Goal: Task Accomplishment & Management: Use online tool/utility

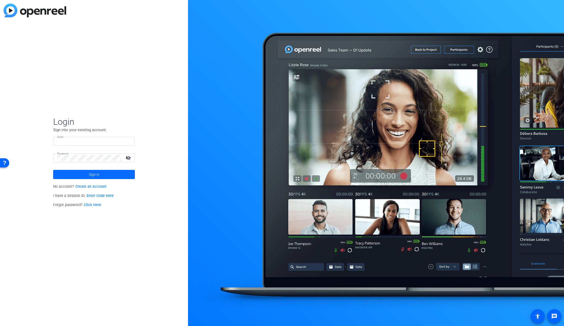
type input "[EMAIL_ADDRESS][PERSON_NAME][DOMAIN_NAME]"
click at [116, 174] on span at bounding box center [94, 175] width 82 height 12
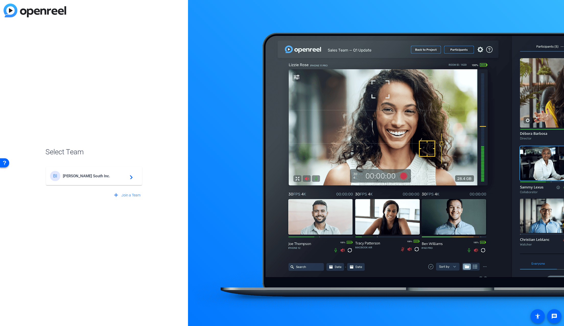
click at [131, 176] on mat-icon "navigate_next" at bounding box center [130, 176] width 6 height 6
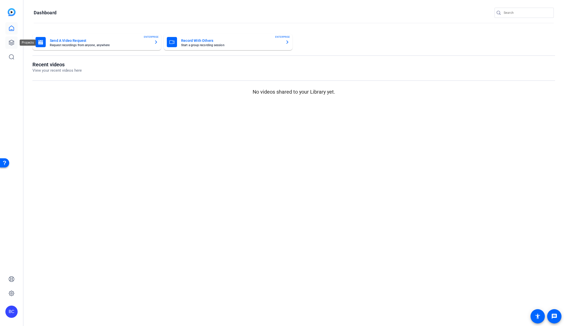
click at [14, 45] on icon at bounding box center [11, 43] width 6 height 6
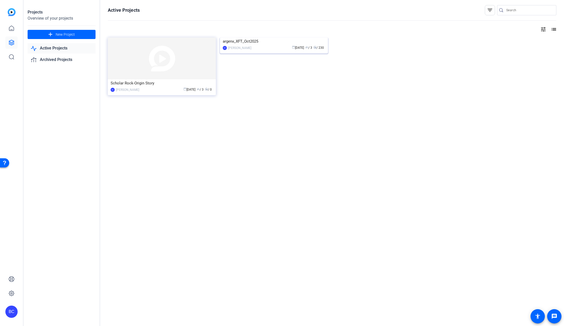
click at [278, 38] on img at bounding box center [274, 38] width 108 height 0
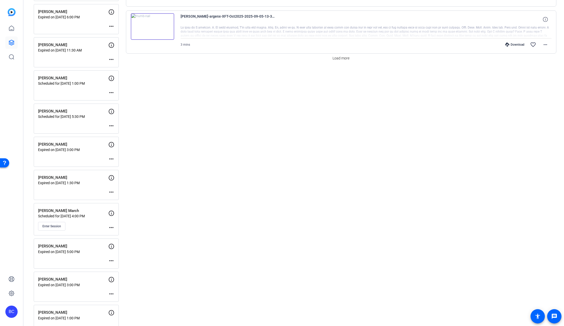
scroll to position [494, 0]
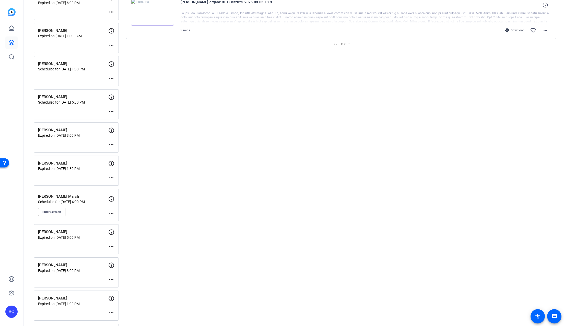
click at [58, 210] on span "Enter Session" at bounding box center [51, 212] width 19 height 4
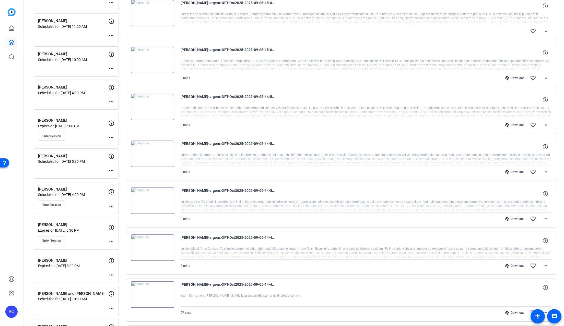
scroll to position [162, 0]
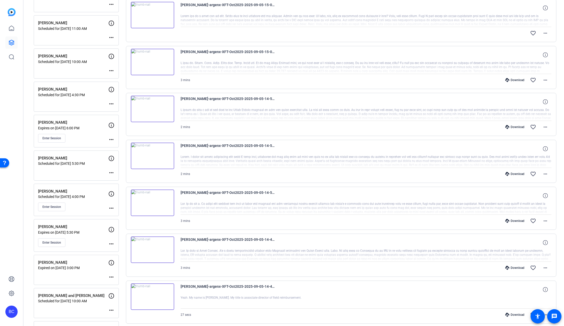
click at [112, 140] on mat-icon "more_horiz" at bounding box center [111, 140] width 6 height 6
click at [118, 145] on span "Edit Session" at bounding box center [123, 147] width 23 height 6
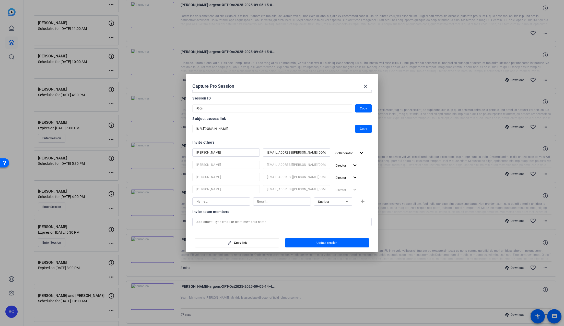
scroll to position [126, 0]
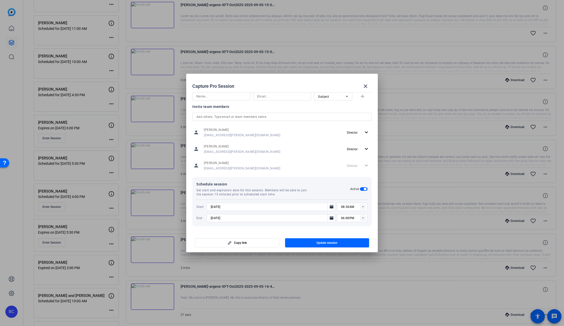
click at [360, 218] on rect at bounding box center [363, 218] width 6 height 6
click at [349, 279] on span "03:45PM" at bounding box center [344, 282] width 13 height 6
type input "03:45PM"
click at [344, 244] on span "button" at bounding box center [327, 243] width 84 height 12
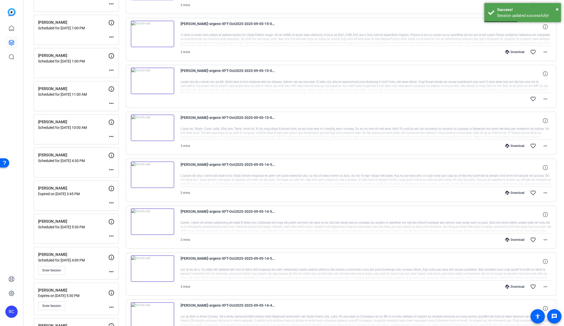
scroll to position [0, 0]
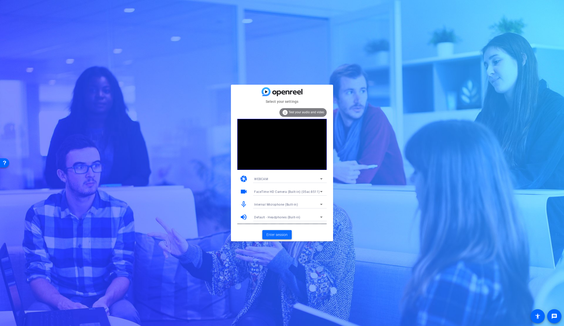
click at [275, 235] on span "Enter session" at bounding box center [276, 234] width 21 height 5
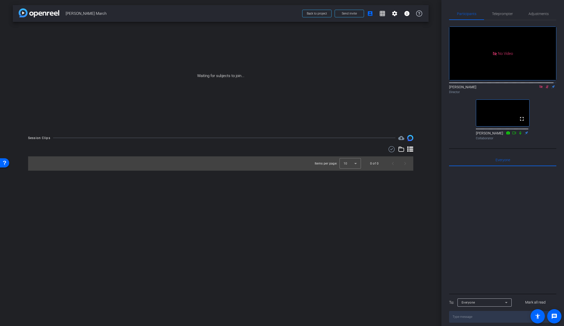
click at [545, 89] on icon at bounding box center [547, 87] width 4 height 4
click at [539, 88] on icon at bounding box center [540, 86] width 3 height 3
click at [539, 126] on div "fullscreen settings [PERSON_NAME] flip Director fullscreen [PERSON_NAME] Collab…" at bounding box center [502, 81] width 107 height 122
click at [520, 122] on mat-icon "fullscreen" at bounding box center [522, 119] width 6 height 6
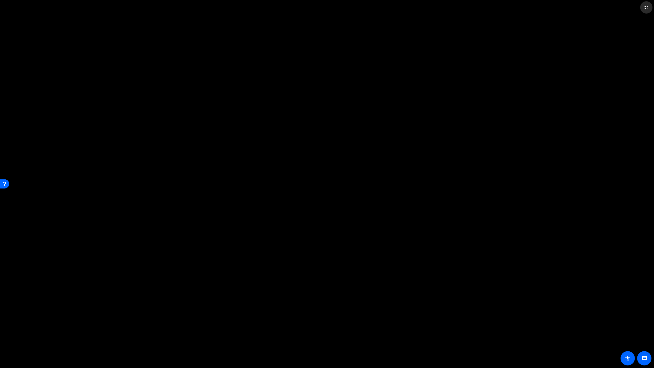
click at [564, 7] on mat-icon "fullscreen_exit" at bounding box center [646, 7] width 6 height 6
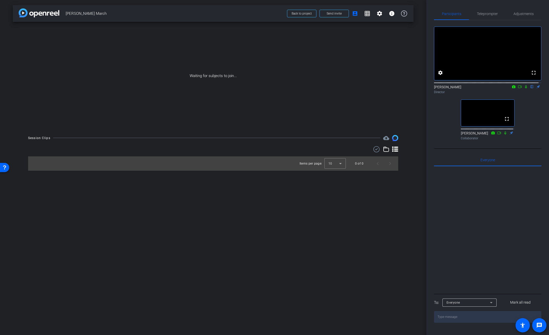
drag, startPoint x: 527, startPoint y: 100, endPoint x: 524, endPoint y: 95, distance: 5.6
click at [527, 96] on div "[PERSON_NAME] flip Director" at bounding box center [487, 88] width 107 height 16
click at [525, 89] on icon at bounding box center [526, 86] width 2 height 3
drag, startPoint x: 522, startPoint y: 92, endPoint x: 523, endPoint y: 97, distance: 4.7
click at [524, 89] on icon at bounding box center [525, 86] width 3 height 3
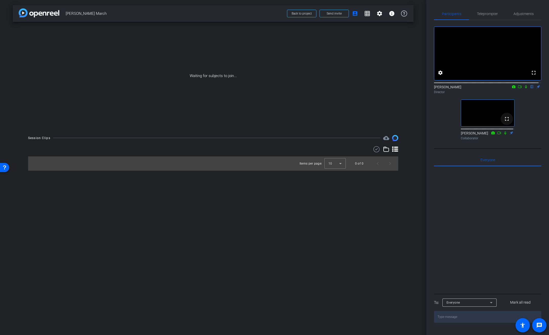
click at [504, 122] on mat-icon "fullscreen" at bounding box center [506, 119] width 6 height 6
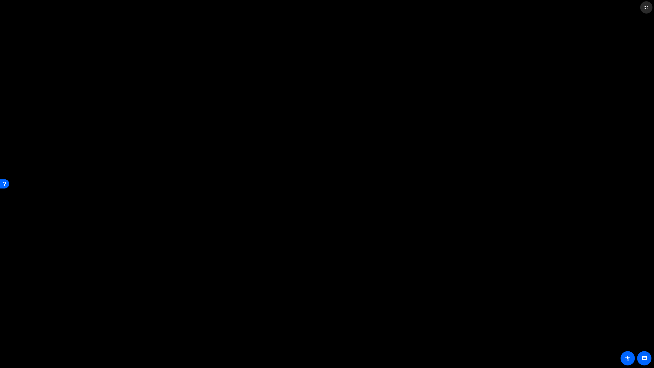
click at [564, 7] on mat-icon "fullscreen_exit" at bounding box center [646, 7] width 6 height 6
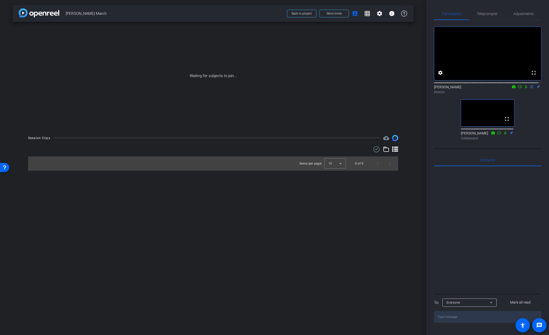
click at [528, 110] on div "fullscreen settings [PERSON_NAME] flip Director fullscreen [PERSON_NAME] Collab…" at bounding box center [487, 81] width 107 height 122
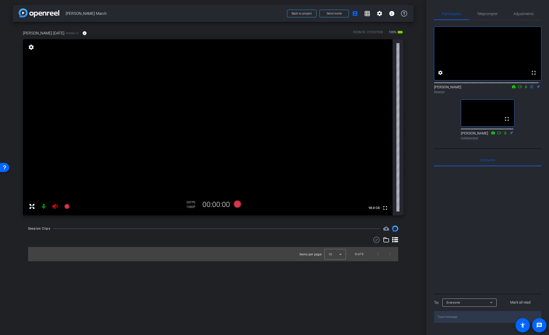
click at [55, 208] on icon at bounding box center [54, 206] width 5 height 5
click at [82, 32] on mat-icon "info" at bounding box center [84, 33] width 5 height 5
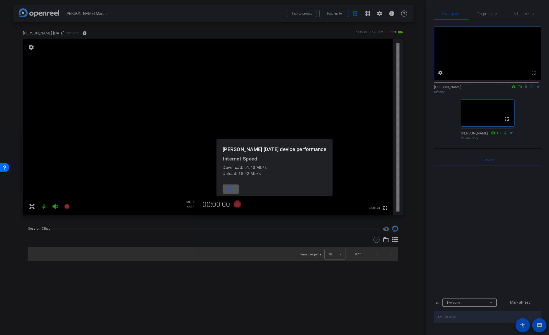
click at [67, 32] on div at bounding box center [274, 167] width 549 height 335
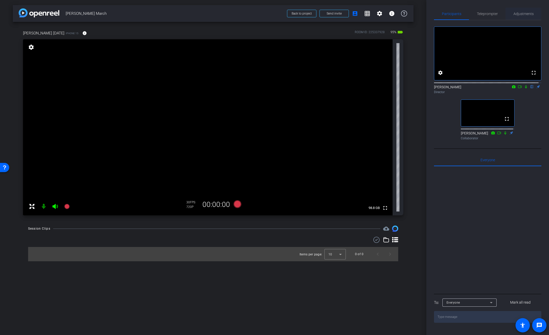
click at [525, 14] on span "Adjustments" at bounding box center [523, 14] width 20 height 4
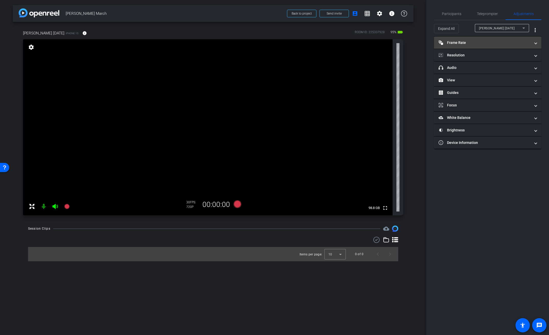
click at [464, 44] on mat-panel-title "Frame Rate Frame Rate" at bounding box center [484, 42] width 92 height 5
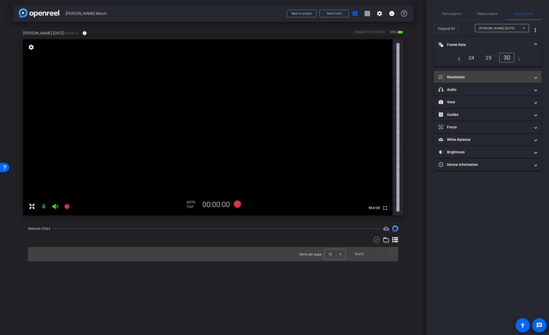
drag, startPoint x: 458, startPoint y: 78, endPoint x: 478, endPoint y: 85, distance: 21.3
click at [458, 78] on mat-panel-title "Resolution" at bounding box center [484, 77] width 92 height 5
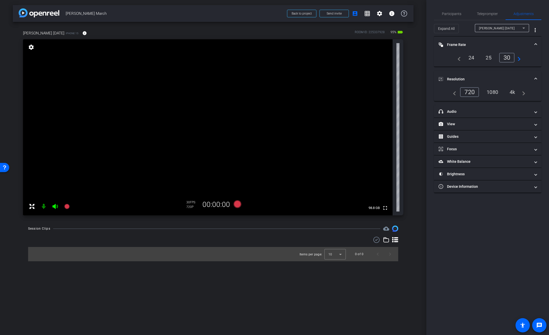
click at [514, 94] on div "4k" at bounding box center [511, 92] width 13 height 9
click at [465, 44] on mat-panel-title "Frame Rate Frame Rate" at bounding box center [484, 44] width 92 height 5
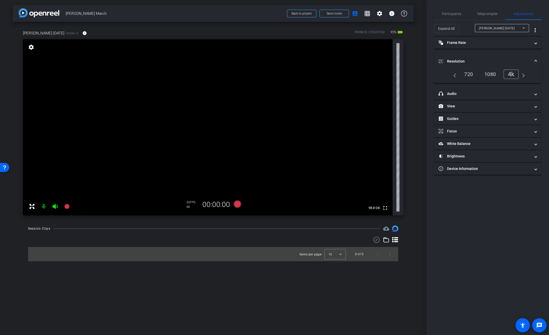
click at [455, 60] on mat-panel-title "Resolution" at bounding box center [484, 61] width 92 height 5
click at [457, 15] on span "Participants" at bounding box center [451, 14] width 19 height 4
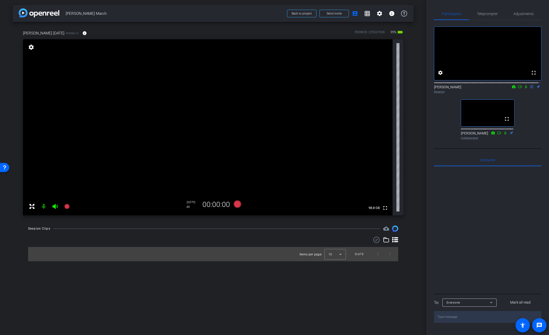
drag, startPoint x: 81, startPoint y: 25, endPoint x: 75, endPoint y: 32, distance: 9.5
click at [80, 25] on div "[PERSON_NAME] [DATE] iPhone 15 info ROOM ID: 225337928 95% battery_std fullscre…" at bounding box center [213, 121] width 400 height 199
click at [78, 34] on span at bounding box center [84, 33] width 12 height 12
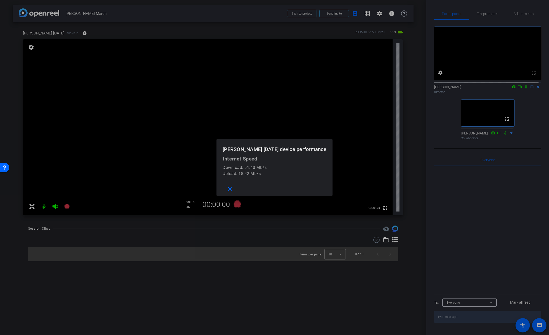
click at [69, 34] on div at bounding box center [274, 167] width 549 height 335
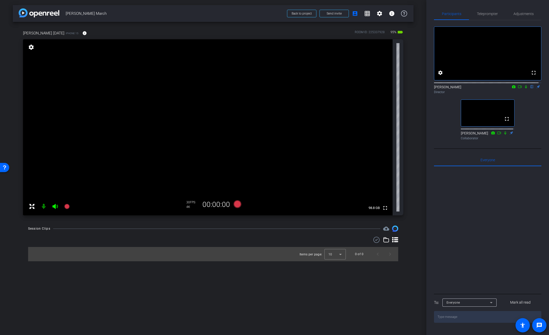
click at [524, 89] on icon at bounding box center [526, 87] width 4 height 4
click at [529, 17] on span "Adjustments" at bounding box center [523, 14] width 20 height 12
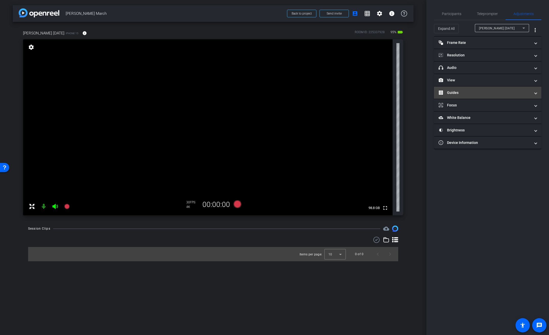
click at [453, 92] on mat-panel-title "Guides" at bounding box center [484, 92] width 92 height 5
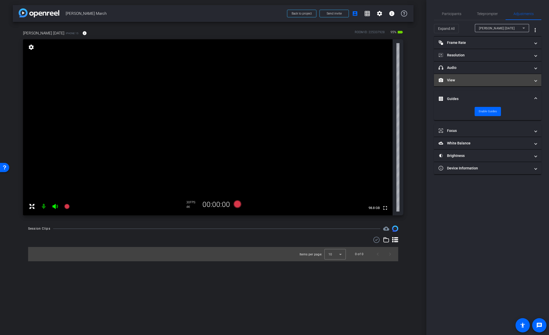
click at [453, 79] on mat-panel-title "View" at bounding box center [484, 80] width 92 height 5
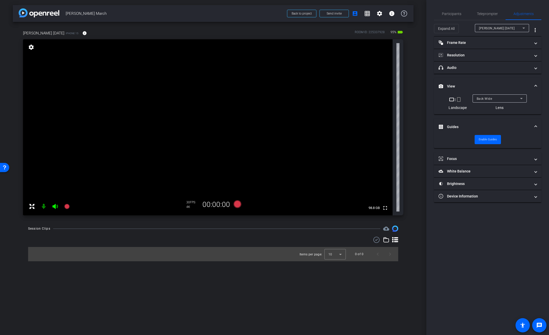
click at [473, 98] on div "Back Wide" at bounding box center [499, 98] width 54 height 8
click at [485, 108] on span "Back Wide" at bounding box center [484, 109] width 16 height 6
click at [485, 85] on mat-panel-title "View" at bounding box center [484, 86] width 92 height 5
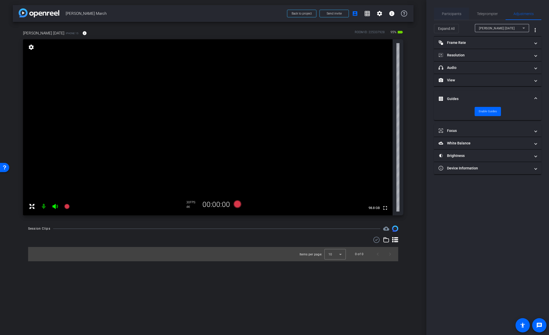
click at [448, 12] on span "Participants" at bounding box center [451, 14] width 19 height 4
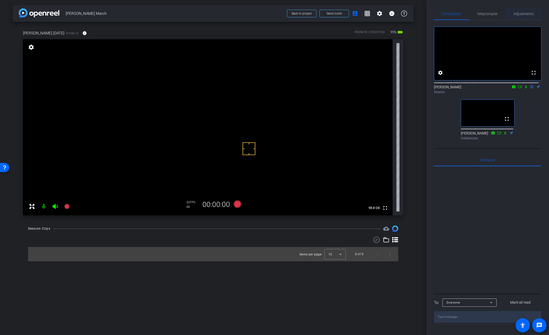
click at [520, 13] on span "Adjustments" at bounding box center [523, 14] width 20 height 4
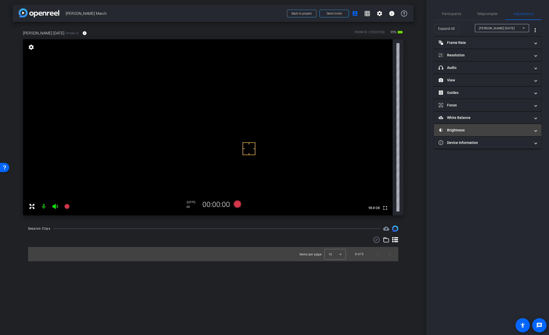
click at [453, 127] on mat-expansion-panel-header "Brightness" at bounding box center [487, 130] width 107 height 12
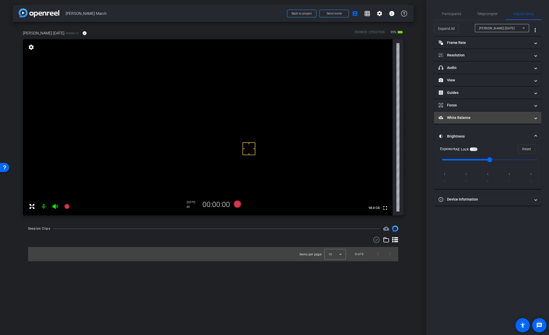
click at [454, 112] on mat-expansion-panel-header "White Balance White Balance" at bounding box center [487, 118] width 107 height 12
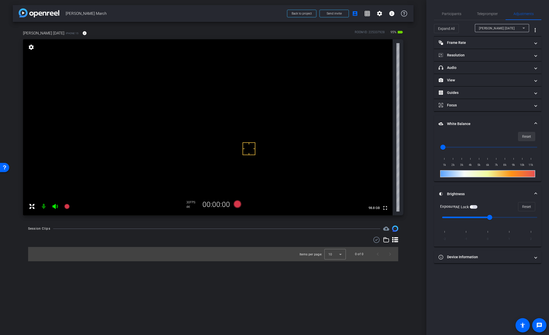
click at [528, 136] on span "Reset" at bounding box center [526, 137] width 9 height 10
click at [456, 14] on span "Participants" at bounding box center [451, 14] width 19 height 4
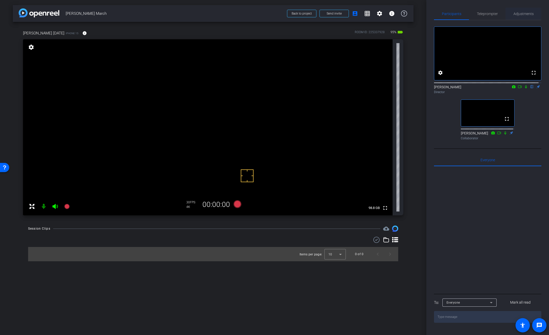
click at [523, 15] on span "Adjustments" at bounding box center [523, 14] width 20 height 4
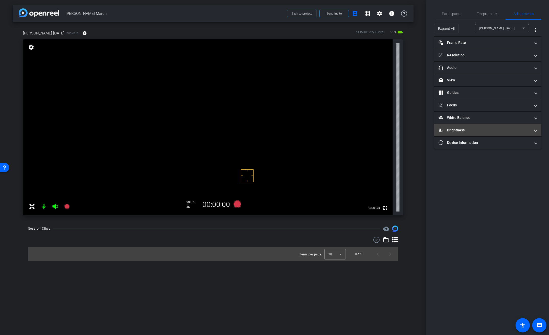
click at [462, 127] on mat-expansion-panel-header "Brightness" at bounding box center [487, 130] width 107 height 12
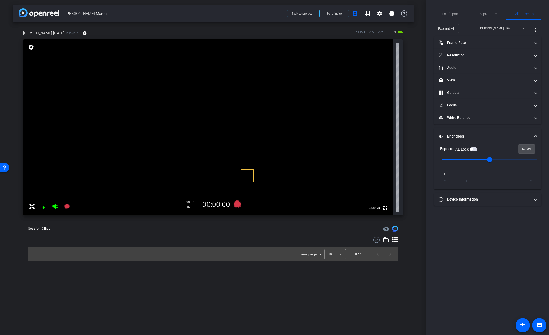
click at [530, 151] on span "Reset" at bounding box center [526, 149] width 9 height 10
drag, startPoint x: 490, startPoint y: 160, endPoint x: 509, endPoint y: 161, distance: 18.9
type input "1"
click at [509, 161] on input "range" at bounding box center [489, 159] width 106 height 11
click at [444, 12] on span "Participants" at bounding box center [451, 14] width 19 height 4
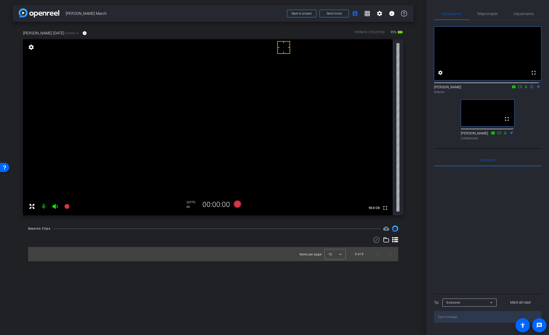
click at [260, 80] on video at bounding box center [207, 127] width 369 height 176
click at [517, 89] on icon at bounding box center [519, 87] width 4 height 4
click at [280, 75] on video at bounding box center [207, 127] width 369 height 176
click at [293, 87] on video at bounding box center [207, 127] width 369 height 176
click at [385, 207] on mat-icon "fullscreen" at bounding box center [385, 208] width 6 height 6
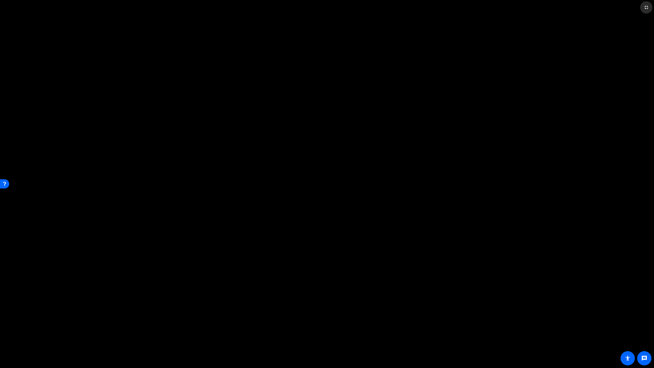
click at [564, 6] on mat-icon "fullscreen_exit" at bounding box center [646, 7] width 6 height 6
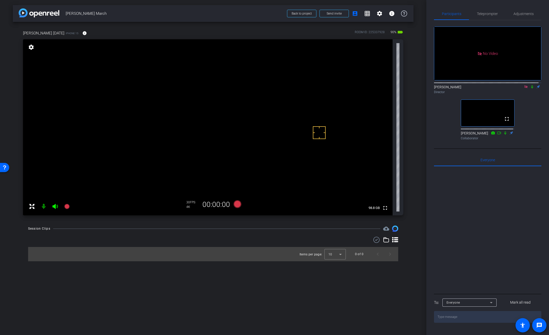
click at [291, 87] on video at bounding box center [207, 127] width 369 height 176
click at [530, 89] on icon at bounding box center [532, 87] width 4 height 4
click at [237, 203] on icon at bounding box center [237, 204] width 8 height 8
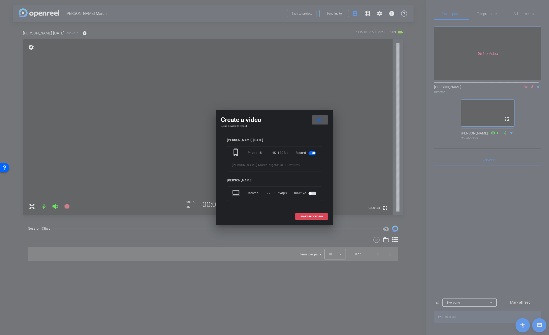
click at [312, 216] on span "START RECORDING" at bounding box center [311, 217] width 22 height 3
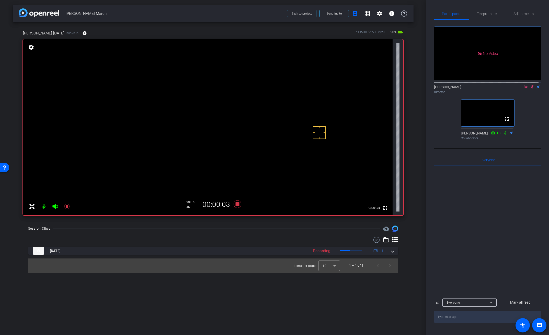
click at [530, 89] on icon at bounding box center [532, 87] width 4 height 4
click at [239, 204] on icon at bounding box center [237, 204] width 8 height 8
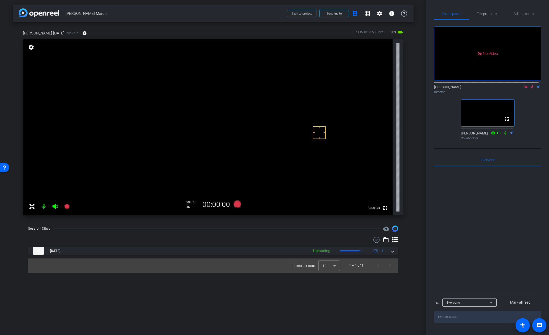
click at [529, 89] on mat-icon at bounding box center [532, 87] width 6 height 5
click at [530, 89] on icon at bounding box center [532, 87] width 4 height 4
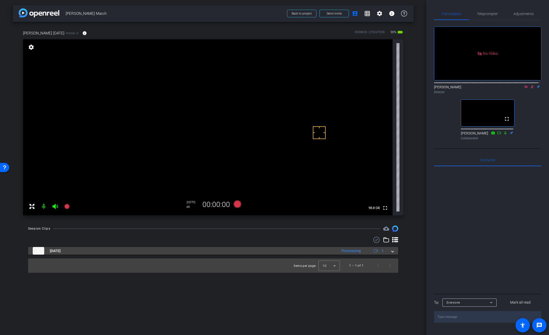
click at [393, 253] on mat-expansion-panel-header "[DATE] Processing 1" at bounding box center [213, 251] width 370 height 8
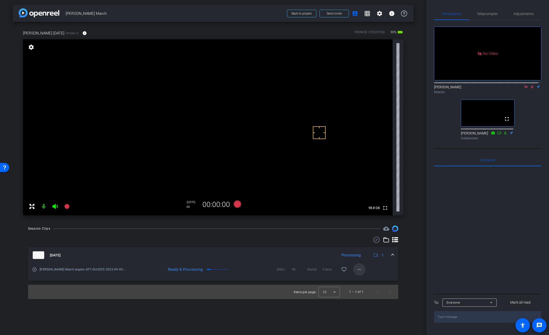
click at [361, 272] on mat-icon "more_horiz" at bounding box center [359, 270] width 6 height 6
click at [362, 279] on span "Download Original" at bounding box center [372, 280] width 31 height 6
click at [530, 89] on icon at bounding box center [532, 87] width 4 height 4
click at [293, 93] on video at bounding box center [207, 127] width 369 height 176
click at [378, 242] on icon at bounding box center [376, 240] width 8 height 6
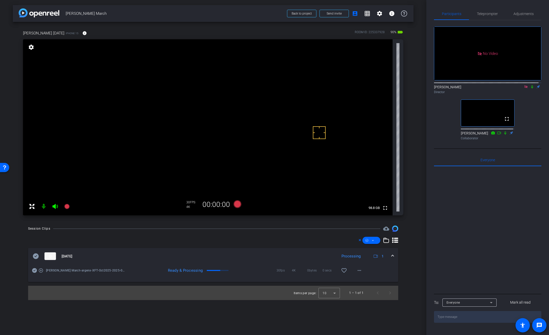
click at [37, 255] on icon at bounding box center [36, 256] width 6 height 6
click at [384, 207] on mat-icon "fullscreen" at bounding box center [385, 208] width 6 height 6
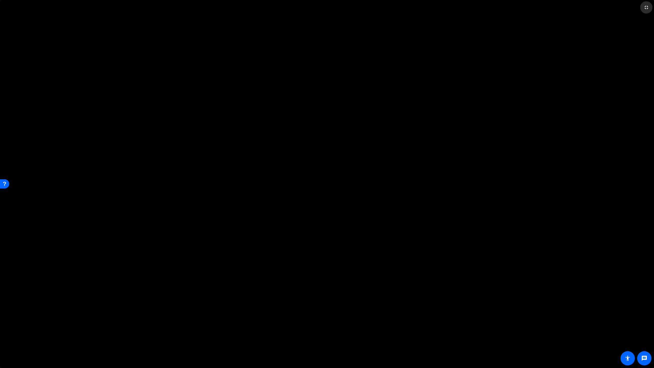
click at [564, 7] on mat-icon "fullscreen_exit" at bounding box center [646, 7] width 6 height 6
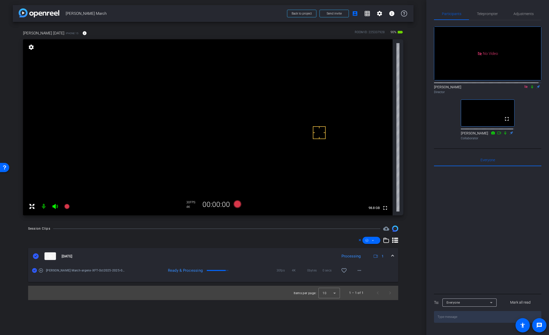
click at [530, 89] on icon at bounding box center [532, 87] width 4 height 4
click at [236, 203] on icon at bounding box center [237, 204] width 8 height 8
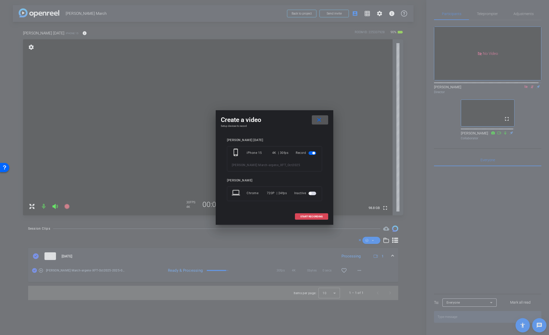
click at [303, 216] on span "START RECORDING" at bounding box center [311, 217] width 22 height 3
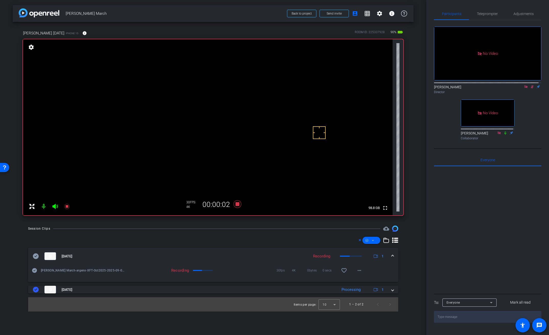
click at [292, 93] on video at bounding box center [207, 127] width 369 height 176
click at [292, 96] on video at bounding box center [207, 127] width 369 height 176
click at [294, 93] on video at bounding box center [207, 127] width 369 height 176
click at [290, 95] on video at bounding box center [207, 127] width 369 height 176
click at [82, 32] on mat-icon "info" at bounding box center [84, 33] width 5 height 5
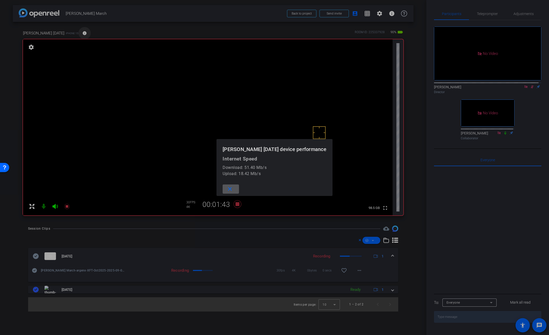
click at [66, 32] on div at bounding box center [274, 167] width 549 height 335
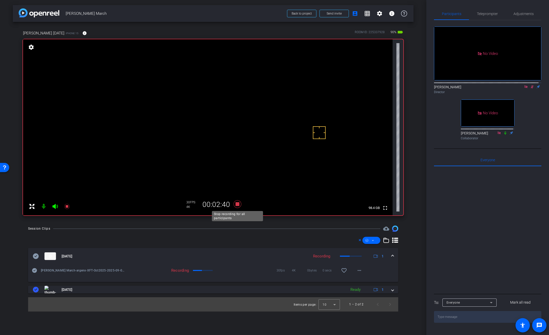
click at [236, 206] on icon at bounding box center [237, 204] width 8 height 8
click at [238, 206] on icon at bounding box center [237, 204] width 8 height 8
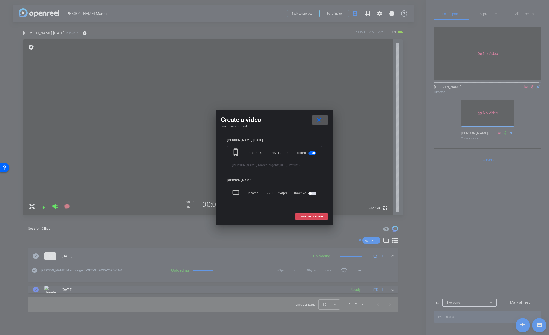
click at [309, 218] on span at bounding box center [311, 217] width 33 height 12
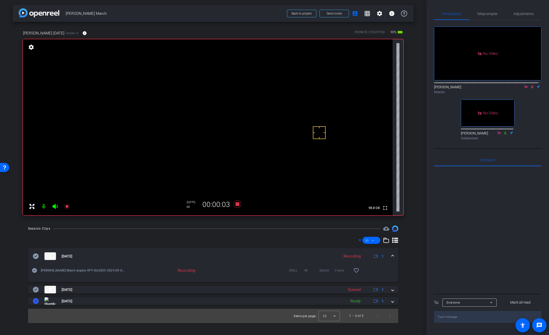
click at [392, 257] on span at bounding box center [392, 256] width 2 height 5
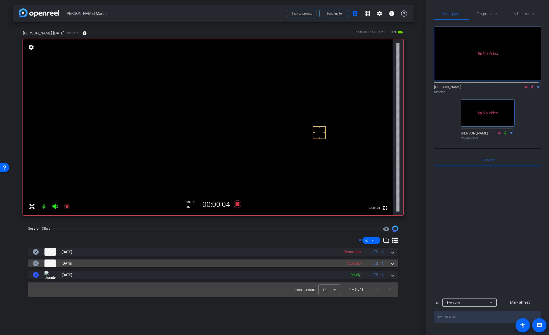
click at [391, 263] on div "[DATE] Queued 1" at bounding box center [212, 264] width 359 height 8
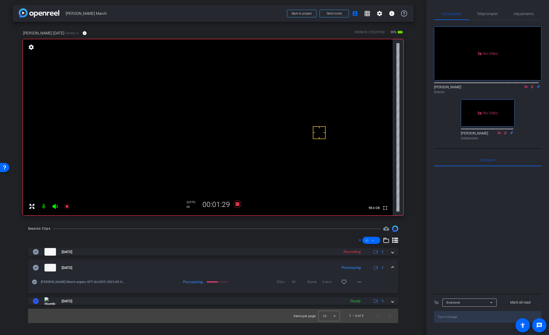
click at [291, 97] on video at bounding box center [207, 127] width 369 height 176
click at [293, 93] on video at bounding box center [207, 127] width 369 height 176
click at [359, 282] on mat-icon "more_horiz" at bounding box center [359, 282] width 6 height 6
click at [374, 233] on span "Download Original" at bounding box center [372, 233] width 31 height 6
click at [36, 269] on icon at bounding box center [36, 268] width 6 height 6
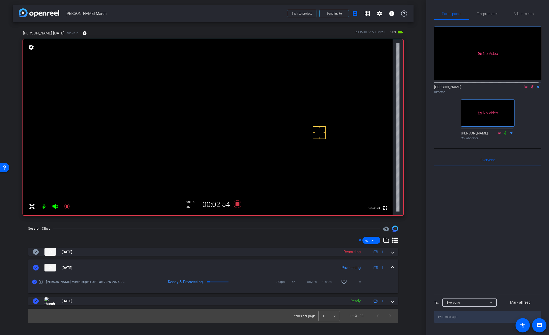
click at [393, 269] on span at bounding box center [392, 267] width 2 height 5
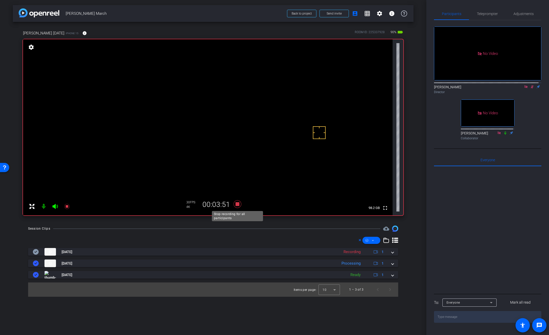
click at [238, 204] on icon at bounding box center [237, 204] width 8 height 8
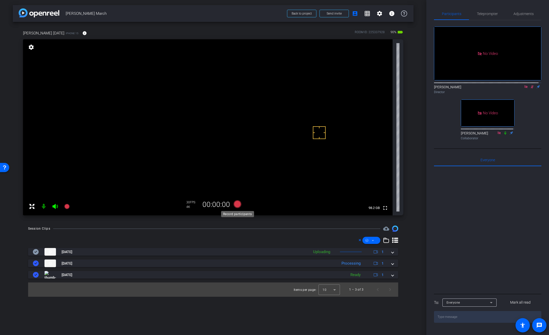
click at [238, 204] on icon at bounding box center [237, 204] width 8 height 8
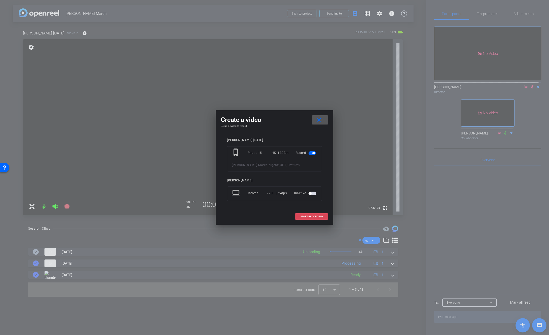
click at [316, 216] on span "START RECORDING" at bounding box center [311, 217] width 22 height 3
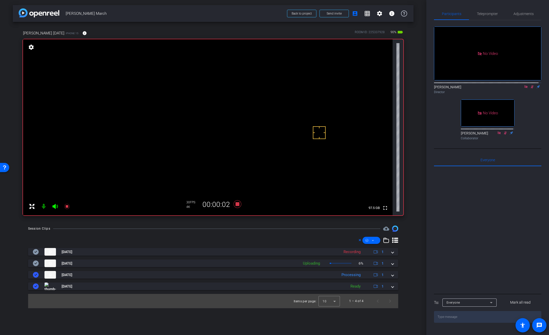
click at [292, 96] on video at bounding box center [207, 127] width 369 height 176
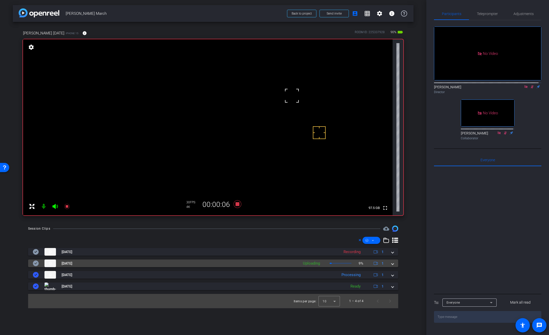
click at [393, 264] on span at bounding box center [392, 263] width 2 height 5
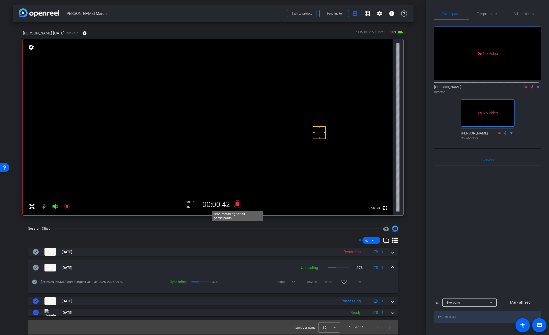
click at [238, 205] on icon at bounding box center [237, 204] width 8 height 8
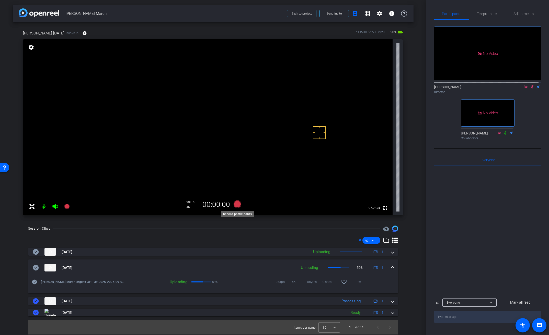
click at [238, 205] on icon at bounding box center [237, 204] width 8 height 8
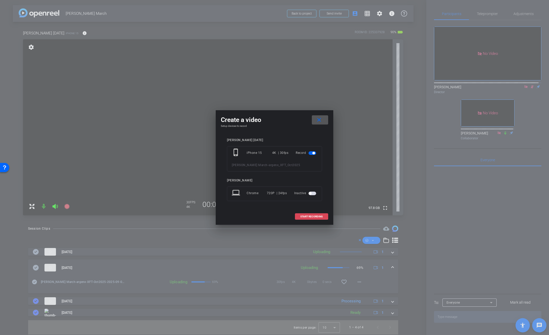
click at [322, 216] on span "START RECORDING" at bounding box center [311, 217] width 22 height 3
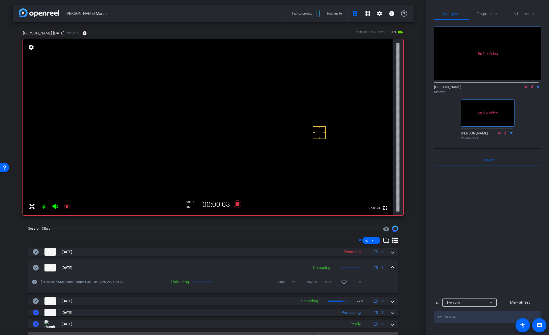
click at [286, 101] on video at bounding box center [207, 127] width 369 height 176
click at [391, 267] on span at bounding box center [392, 267] width 2 height 5
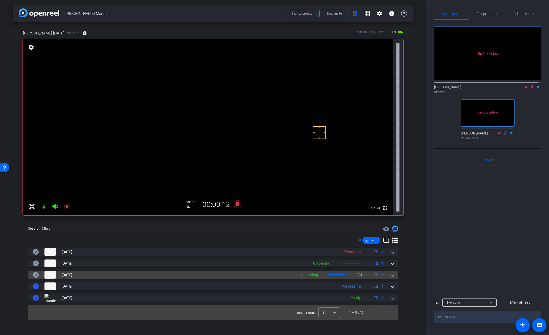
click at [393, 276] on span at bounding box center [392, 274] width 2 height 5
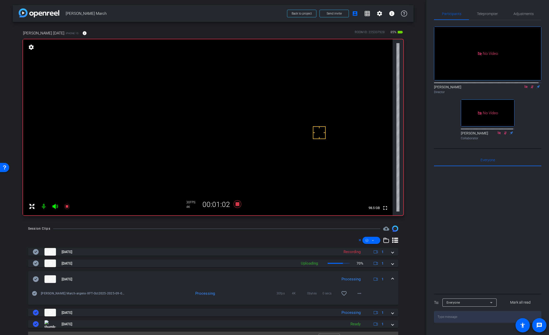
click at [287, 95] on video at bounding box center [207, 127] width 369 height 176
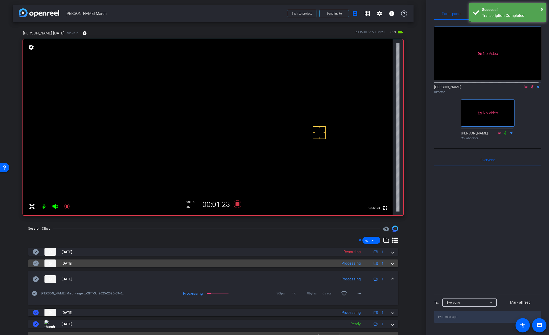
click at [391, 263] on span at bounding box center [392, 263] width 2 height 5
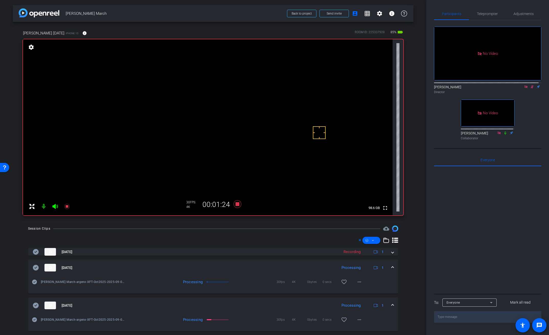
click at [389, 263] on mat-expansion-panel-header "[DATE] Processing 1" at bounding box center [213, 268] width 370 height 16
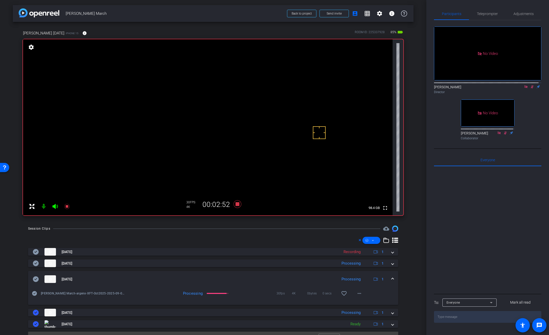
click at [290, 92] on video at bounding box center [207, 127] width 369 height 176
click at [359, 294] on mat-icon "more_horiz" at bounding box center [359, 294] width 6 height 6
click at [372, 245] on span "Download Original" at bounding box center [369, 245] width 31 height 6
click at [38, 279] on icon at bounding box center [36, 280] width 6 height 6
click at [391, 279] on span at bounding box center [392, 279] width 2 height 5
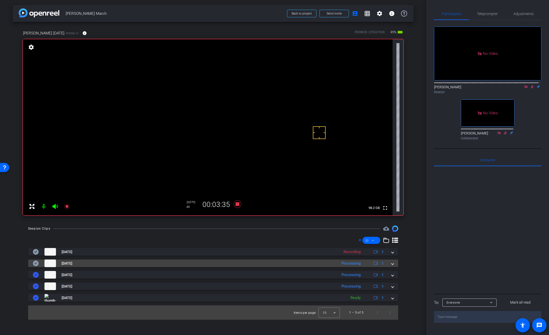
click at [395, 264] on mat-expansion-panel-header "[DATE] Processing 1" at bounding box center [213, 264] width 370 height 8
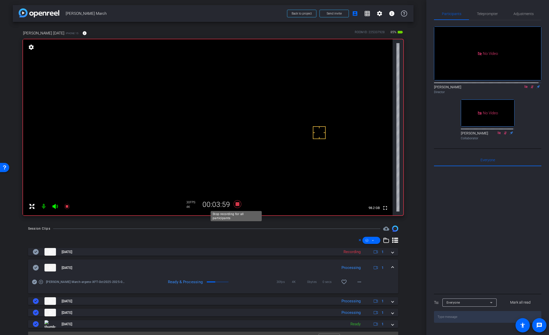
click at [236, 205] on icon at bounding box center [237, 204] width 8 height 8
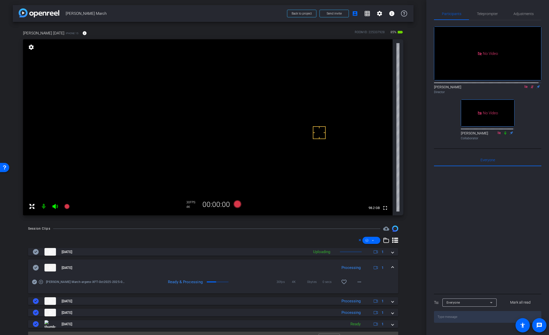
click at [530, 89] on icon at bounding box center [532, 87] width 4 height 4
click at [235, 206] on icon at bounding box center [237, 204] width 8 height 8
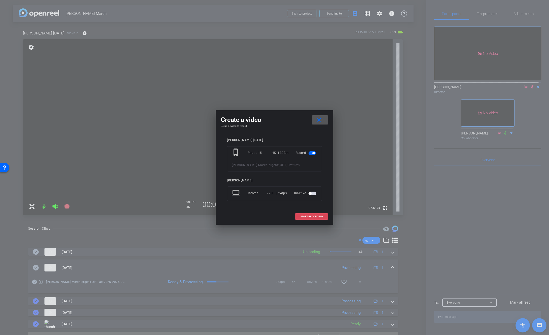
click at [311, 217] on span "START RECORDING" at bounding box center [311, 217] width 22 height 3
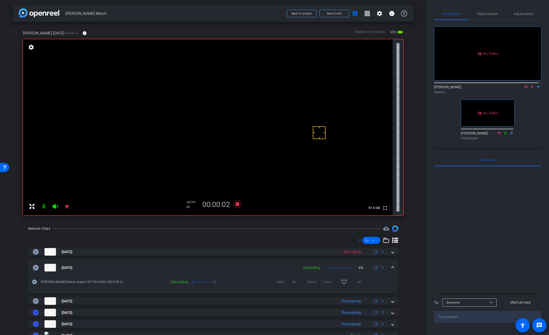
scroll to position [22, 0]
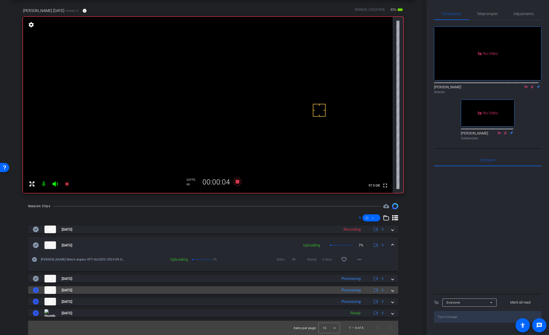
click at [391, 291] on span at bounding box center [392, 290] width 2 height 5
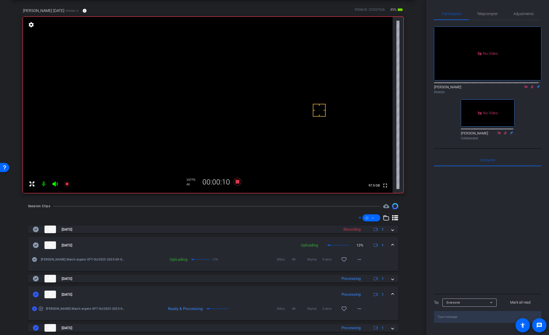
click at [391, 295] on span at bounding box center [392, 294] width 2 height 5
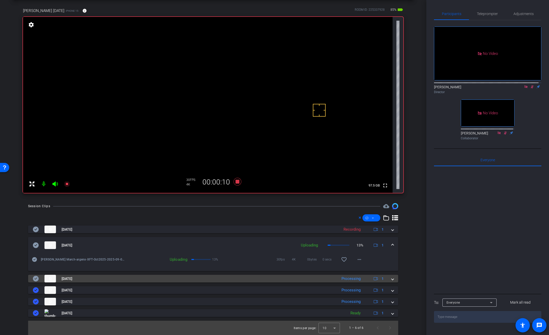
click at [391, 279] on span at bounding box center [392, 278] width 2 height 5
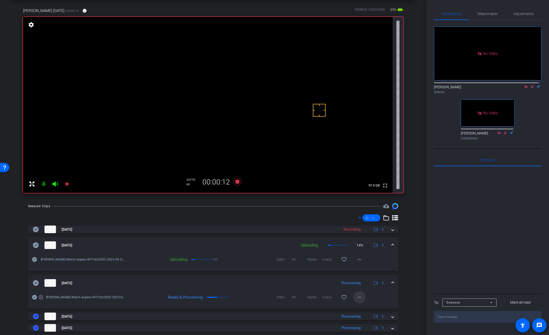
click at [358, 298] on mat-icon "more_horiz" at bounding box center [359, 297] width 6 height 6
click at [365, 248] on span "Download Original" at bounding box center [369, 249] width 31 height 6
click at [34, 285] on icon at bounding box center [36, 283] width 6 height 6
click at [391, 281] on span at bounding box center [392, 283] width 2 height 5
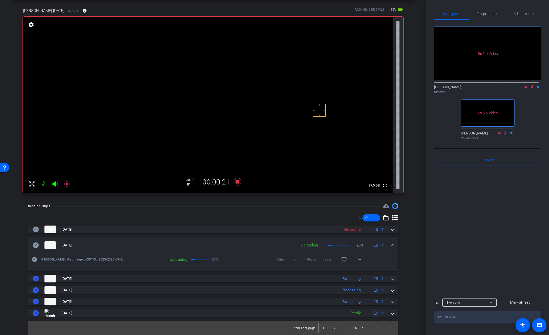
click at [287, 68] on video at bounding box center [207, 105] width 369 height 176
click at [526, 13] on span "Adjustments" at bounding box center [523, 14] width 20 height 4
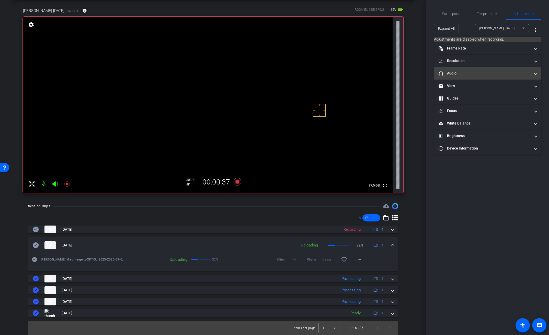
click at [454, 71] on mat-panel-title "headphone icon Audio" at bounding box center [484, 73] width 92 height 5
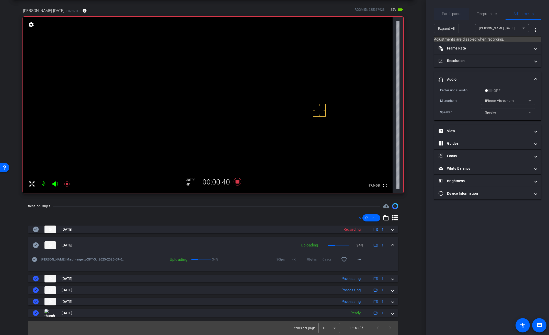
click at [454, 15] on span "Participants" at bounding box center [451, 14] width 19 height 4
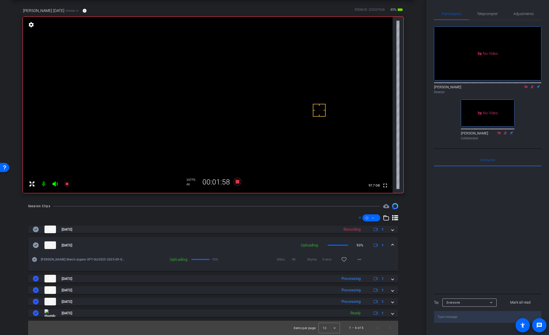
click at [290, 75] on video at bounding box center [207, 105] width 369 height 176
click at [290, 72] on video at bounding box center [207, 105] width 369 height 176
click at [357, 262] on mat-icon "more_horiz" at bounding box center [359, 260] width 6 height 6
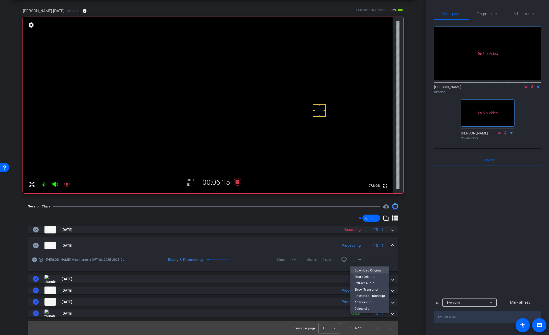
click at [361, 270] on span "Download Original" at bounding box center [369, 271] width 31 height 6
click at [37, 246] on icon at bounding box center [36, 246] width 6 height 6
click at [390, 246] on mat-expansion-panel-header "[DATE] Processing 1" at bounding box center [213, 246] width 370 height 16
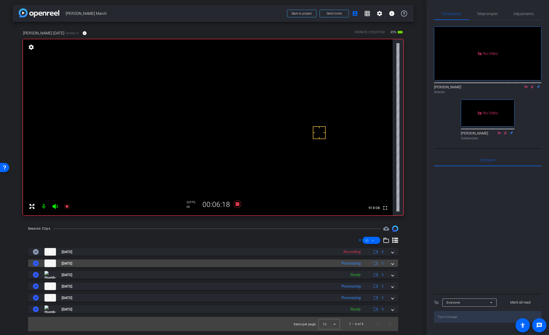
scroll to position [0, 0]
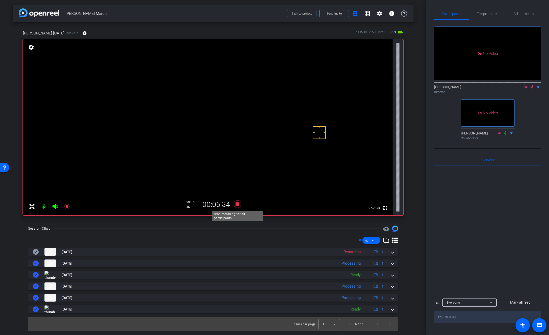
click at [238, 204] on icon at bounding box center [237, 204] width 8 height 8
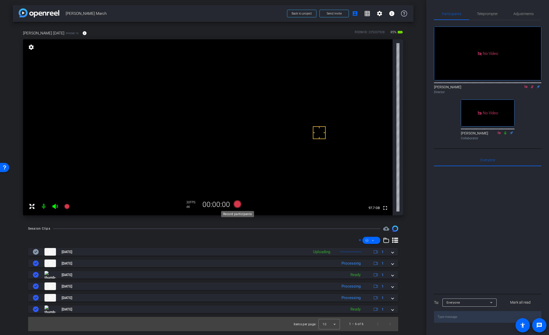
click at [238, 204] on icon at bounding box center [237, 204] width 8 height 8
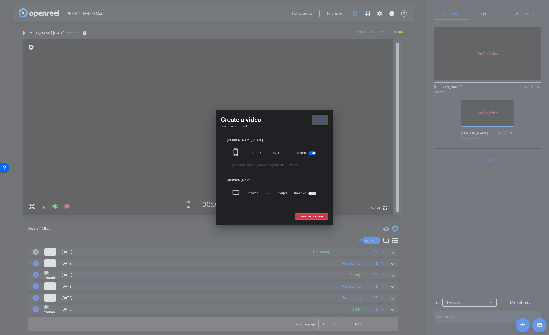
click at [307, 216] on span "START RECORDING" at bounding box center [311, 217] width 22 height 3
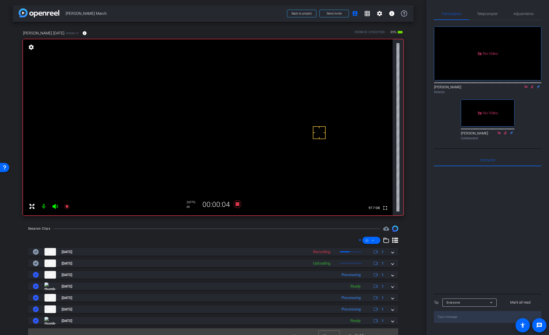
click at [286, 97] on video at bounding box center [207, 127] width 369 height 176
click at [288, 97] on video at bounding box center [207, 127] width 369 height 176
click at [290, 98] on video at bounding box center [207, 127] width 369 height 176
click at [237, 205] on icon at bounding box center [237, 204] width 8 height 8
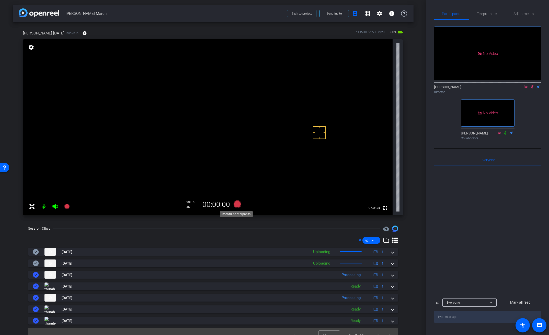
click at [237, 205] on icon at bounding box center [237, 204] width 8 height 8
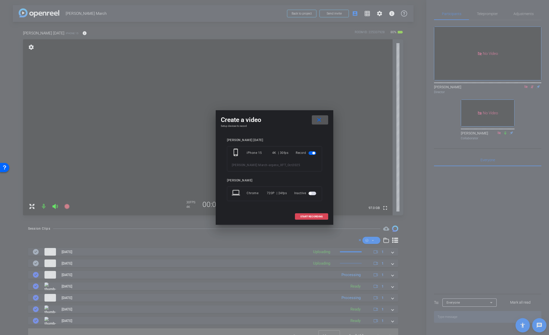
click at [304, 217] on span "START RECORDING" at bounding box center [311, 217] width 22 height 3
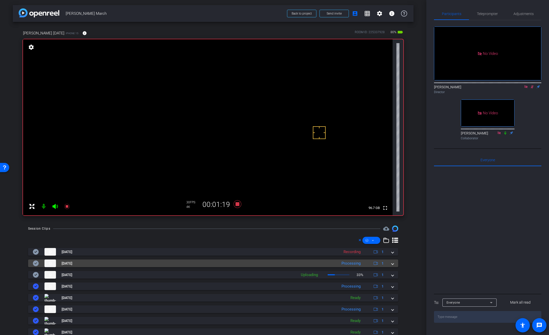
click at [391, 265] on span at bounding box center [392, 263] width 2 height 5
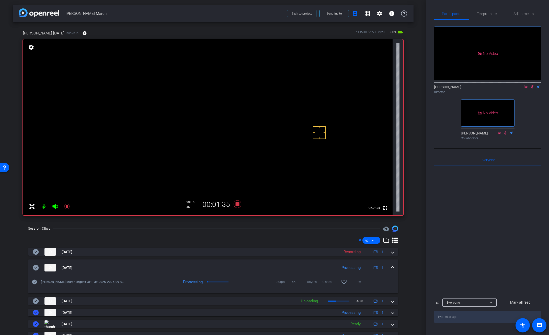
click at [291, 97] on video at bounding box center [207, 127] width 369 height 176
click at [235, 205] on icon at bounding box center [237, 204] width 8 height 8
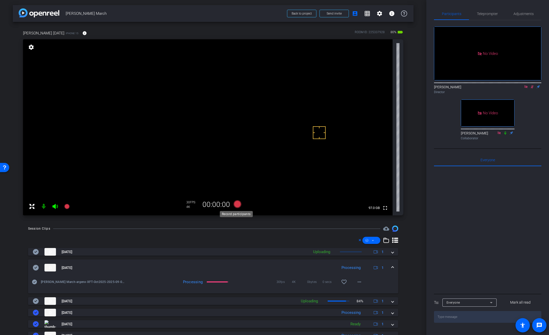
click at [235, 205] on icon at bounding box center [237, 204] width 8 height 8
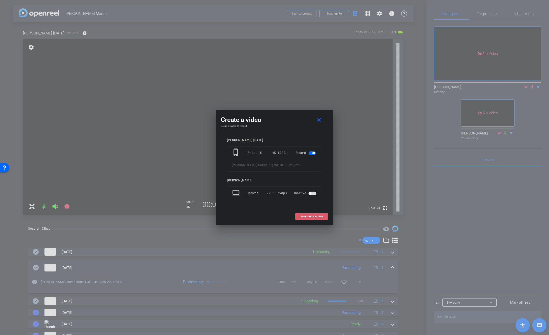
click at [304, 217] on span "START RECORDING" at bounding box center [311, 217] width 22 height 3
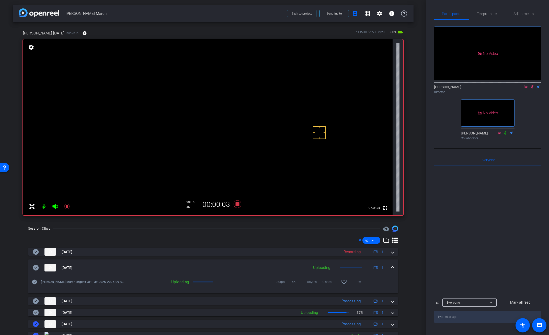
click at [391, 267] on span at bounding box center [392, 267] width 2 height 5
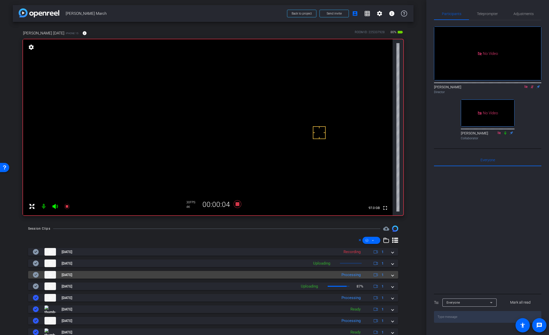
click at [391, 273] on span at bounding box center [392, 274] width 2 height 5
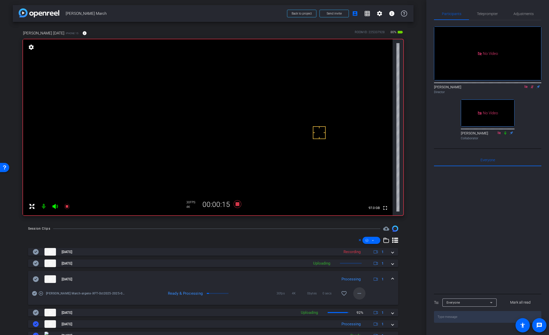
click at [358, 297] on span at bounding box center [359, 294] width 12 height 12
click at [373, 244] on span "Download Original" at bounding box center [369, 245] width 31 height 6
click at [36, 277] on icon at bounding box center [36, 280] width 6 height 6
click at [391, 278] on span at bounding box center [392, 279] width 2 height 5
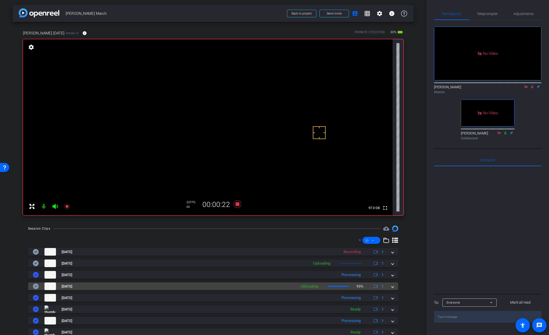
click at [391, 287] on span at bounding box center [392, 286] width 2 height 5
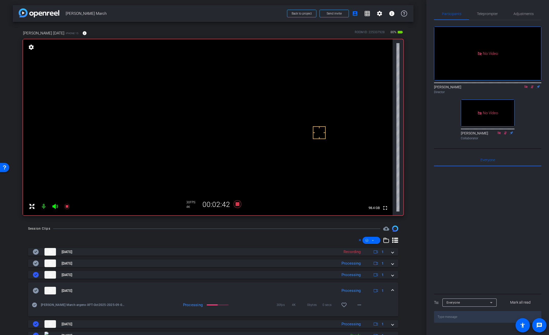
click at [288, 97] on video at bounding box center [207, 127] width 369 height 176
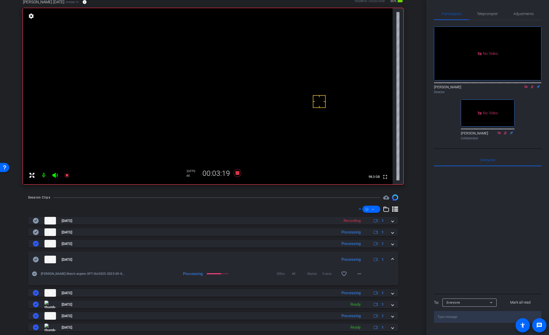
scroll to position [34, 0]
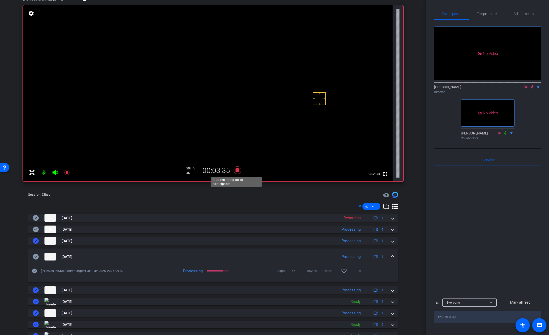
click at [237, 172] on icon at bounding box center [237, 171] width 8 height 8
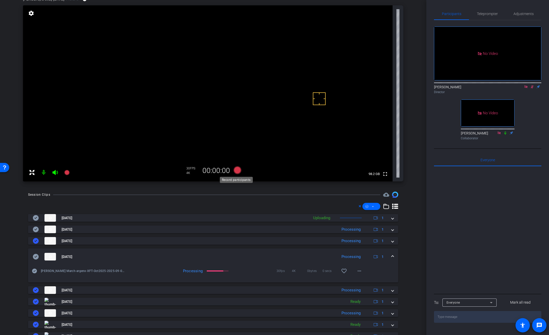
click at [237, 172] on icon at bounding box center [237, 171] width 8 height 8
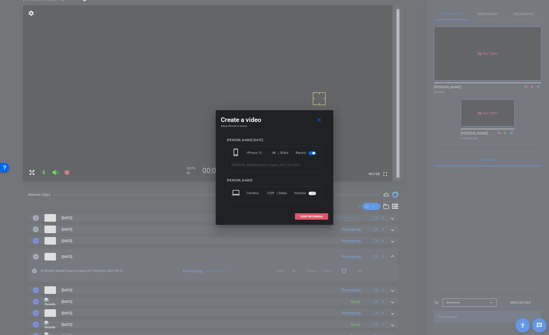
click at [307, 218] on span at bounding box center [311, 217] width 33 height 12
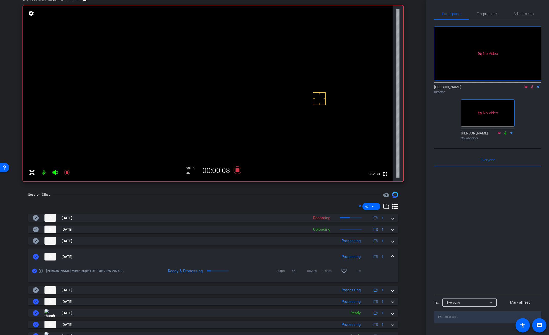
click at [391, 256] on mat-expansion-panel-header "[DATE] Processing 1" at bounding box center [213, 257] width 370 height 16
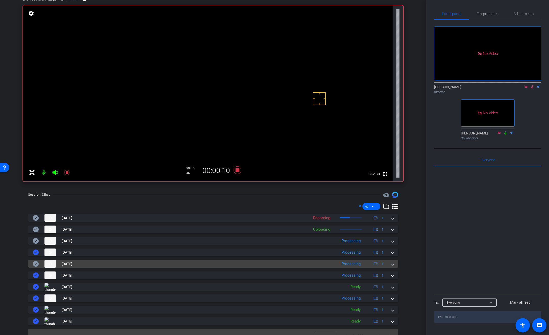
click at [391, 264] on mat-expansion-panel-header "[DATE] Processing 1" at bounding box center [213, 264] width 370 height 8
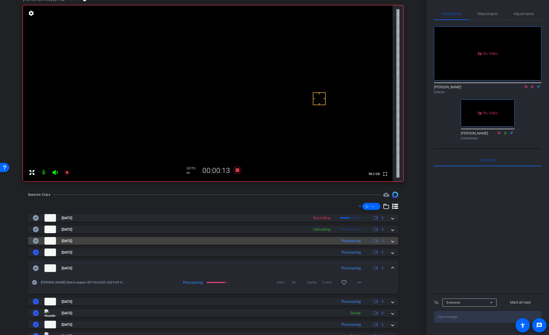
click at [391, 243] on span at bounding box center [392, 241] width 2 height 5
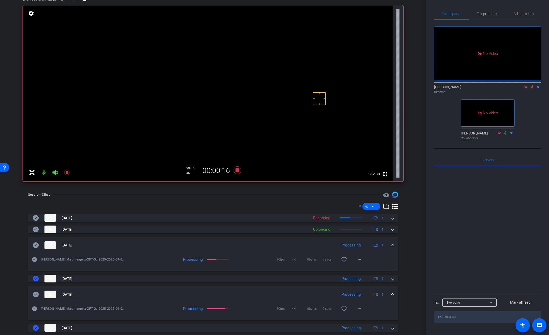
click at [391, 243] on span at bounding box center [392, 245] width 2 height 5
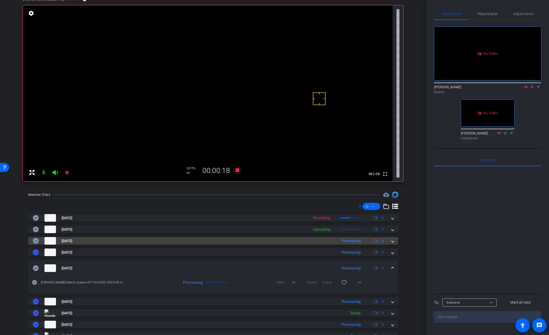
click at [391, 243] on span at bounding box center [392, 241] width 2 height 5
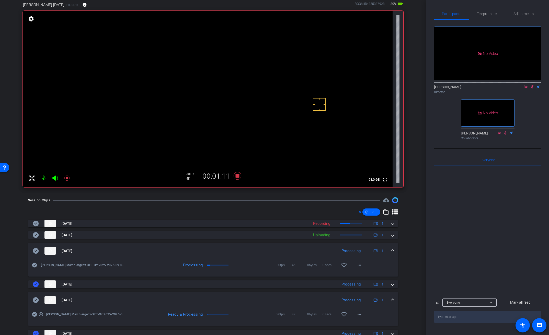
scroll to position [27, 0]
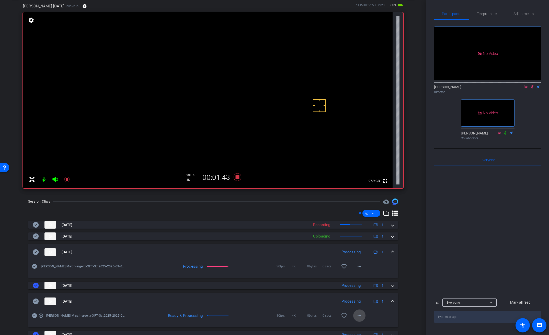
click at [357, 316] on mat-icon "more_horiz" at bounding box center [359, 316] width 6 height 6
click at [375, 266] on span "Download Original" at bounding box center [369, 267] width 31 height 6
click at [37, 302] on icon at bounding box center [36, 302] width 6 height 6
click at [387, 300] on div "[DATE] Processing 1" at bounding box center [212, 302] width 359 height 8
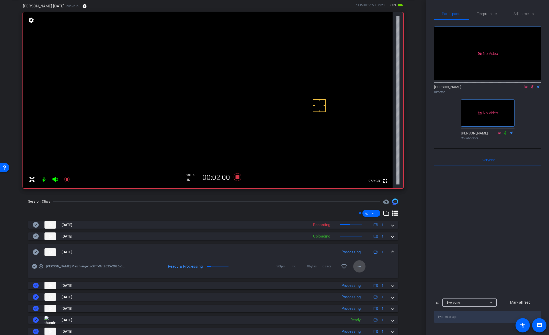
click at [358, 267] on mat-icon "more_horiz" at bounding box center [359, 267] width 6 height 6
click at [352, 279] on button "Download Original" at bounding box center [369, 277] width 39 height 6
click at [35, 255] on icon at bounding box center [36, 252] width 6 height 6
click at [391, 250] on span at bounding box center [392, 252] width 2 height 5
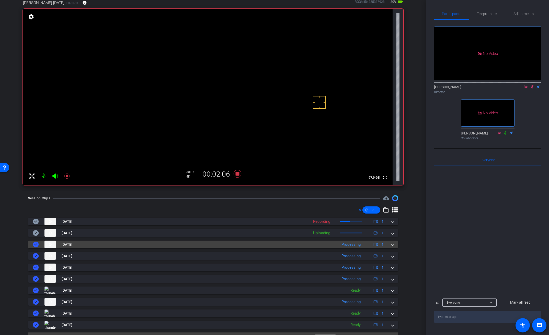
scroll to position [33, 0]
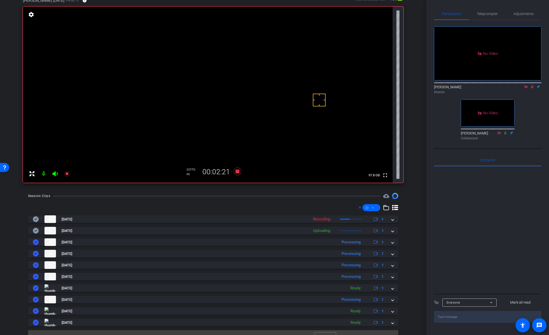
click at [291, 67] on video at bounding box center [207, 95] width 369 height 176
click at [290, 65] on video at bounding box center [207, 95] width 369 height 176
click at [236, 172] on icon at bounding box center [237, 172] width 8 height 8
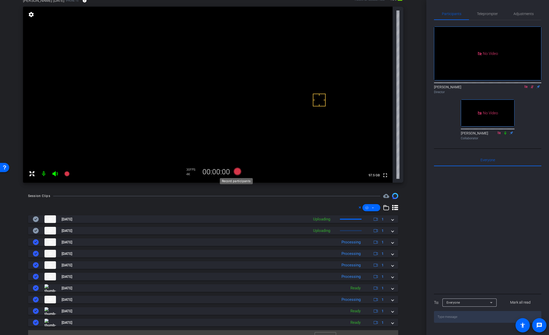
click at [236, 172] on icon at bounding box center [237, 172] width 8 height 8
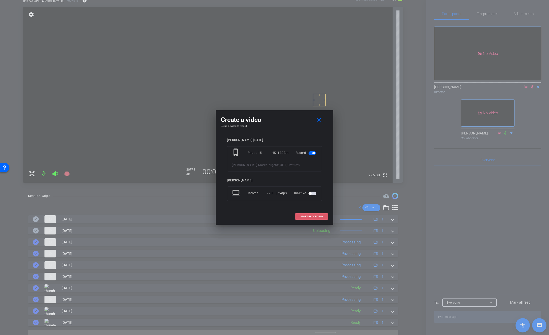
click at [318, 216] on span "START RECORDING" at bounding box center [311, 217] width 22 height 3
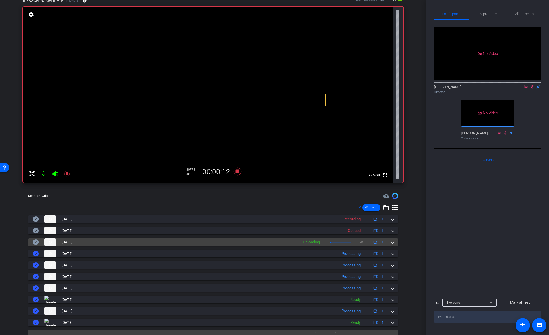
click at [391, 241] on span at bounding box center [392, 242] width 2 height 5
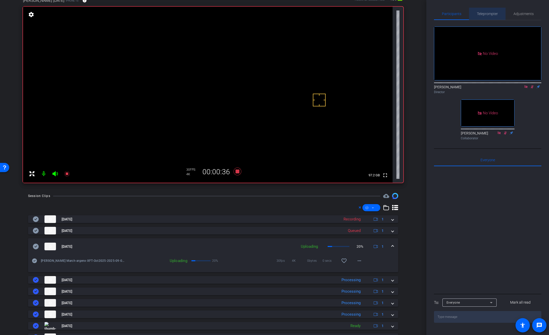
click at [480, 12] on span "Teleprompter" at bounding box center [487, 14] width 21 height 4
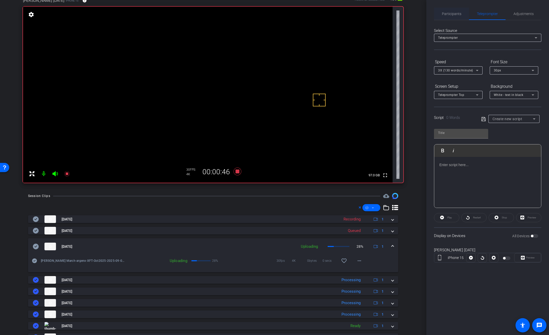
click at [453, 12] on span "Participants" at bounding box center [451, 14] width 19 height 4
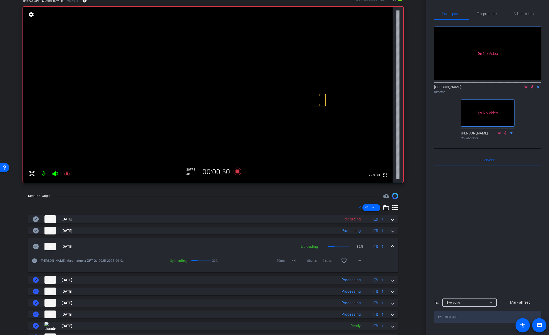
click at [290, 67] on video at bounding box center [207, 95] width 369 height 176
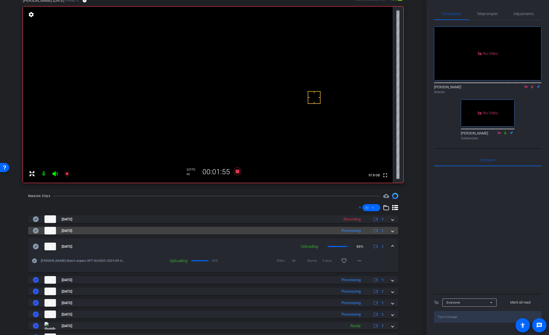
click at [391, 230] on span at bounding box center [392, 230] width 2 height 5
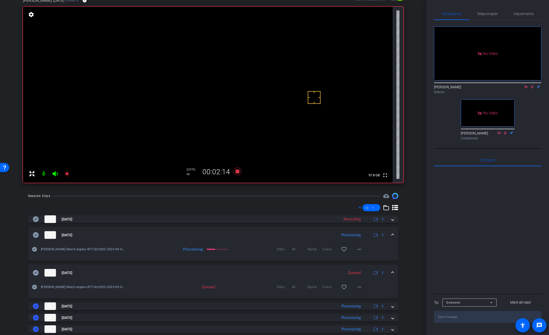
click at [291, 67] on video at bounding box center [207, 95] width 369 height 176
click at [284, 66] on div at bounding box center [290, 67] width 13 height 13
click at [282, 63] on video at bounding box center [207, 95] width 369 height 176
click at [238, 172] on icon at bounding box center [237, 172] width 8 height 8
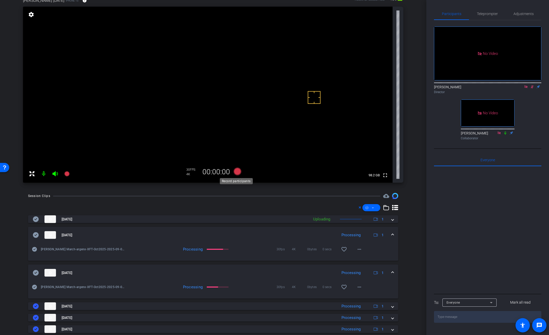
click at [238, 172] on icon at bounding box center [237, 172] width 8 height 8
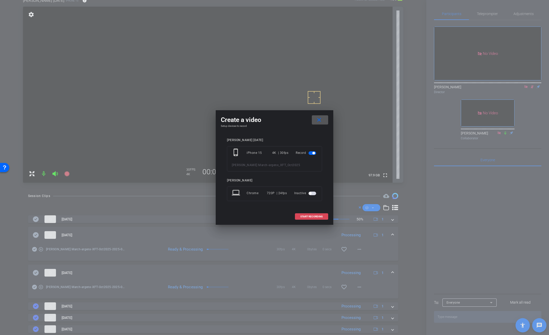
click at [308, 216] on span "START RECORDING" at bounding box center [311, 217] width 22 height 3
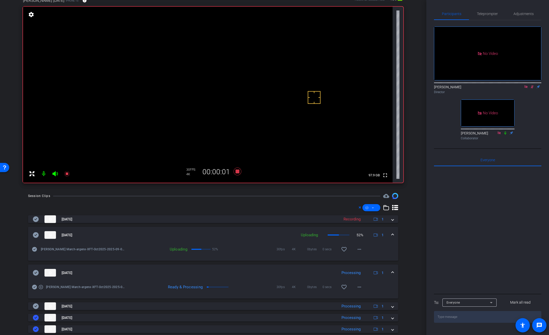
click at [293, 66] on video at bounding box center [207, 95] width 369 height 176
click at [293, 63] on div at bounding box center [293, 66] width 13 height 13
click at [358, 289] on mat-icon "more_horiz" at bounding box center [359, 287] width 6 height 6
click at [380, 237] on span "Download Original" at bounding box center [369, 238] width 31 height 6
click at [35, 274] on icon at bounding box center [36, 273] width 6 height 6
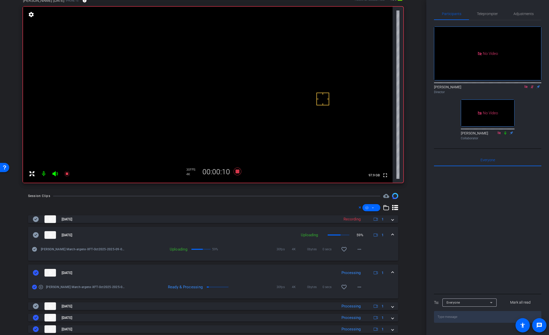
click at [392, 273] on mat-expansion-panel-header "[DATE] Processing 1" at bounding box center [213, 273] width 370 height 16
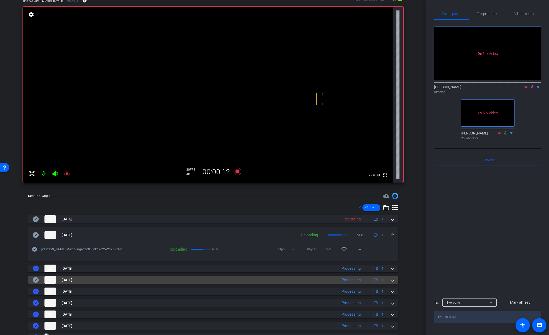
click at [391, 279] on span at bounding box center [392, 280] width 2 height 5
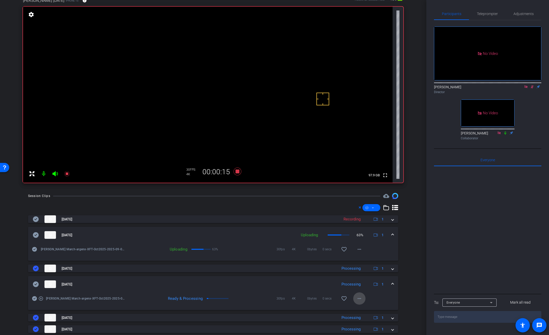
click at [356, 297] on mat-icon "more_horiz" at bounding box center [359, 299] width 6 height 6
click at [372, 250] on span "Download Original" at bounding box center [369, 250] width 31 height 6
click at [37, 284] on icon at bounding box center [36, 285] width 6 height 6
click at [391, 284] on mat-expansion-panel-header "[DATE] Processing 1" at bounding box center [213, 284] width 370 height 16
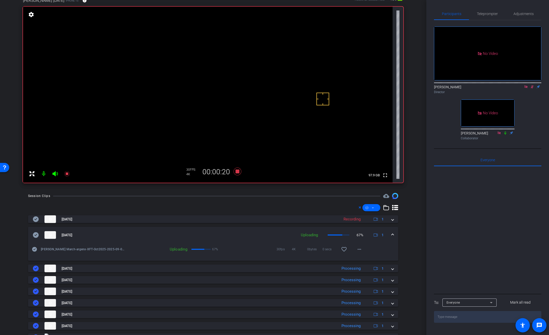
click at [530, 85] on icon at bounding box center [532, 87] width 4 height 4
click at [238, 173] on icon at bounding box center [237, 171] width 12 height 9
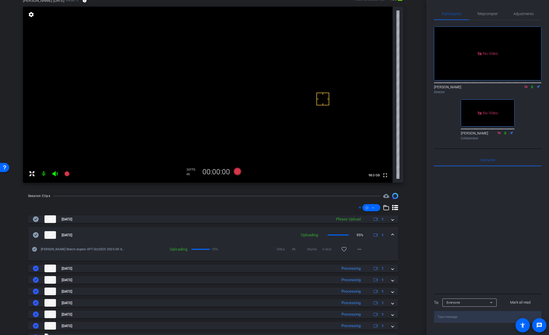
click at [286, 65] on video at bounding box center [207, 95] width 369 height 176
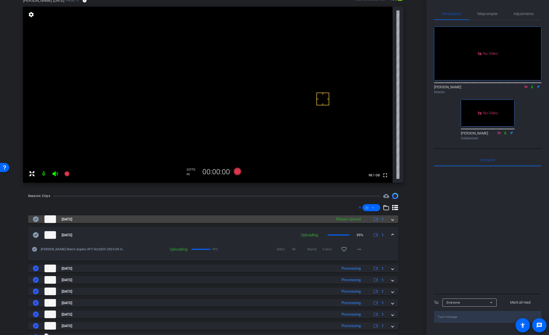
click at [391, 220] on span at bounding box center [392, 219] width 2 height 5
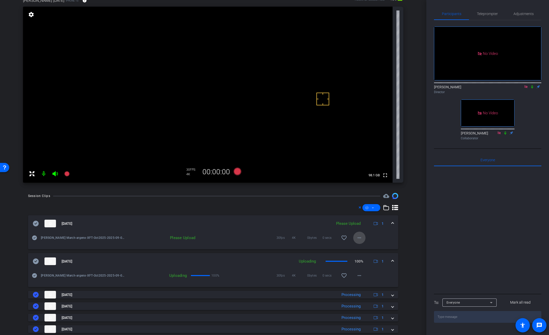
click at [357, 237] on mat-icon "more_horiz" at bounding box center [359, 238] width 6 height 6
click at [361, 247] on span "Upload" at bounding box center [364, 249] width 20 height 6
click at [391, 223] on span at bounding box center [392, 223] width 2 height 5
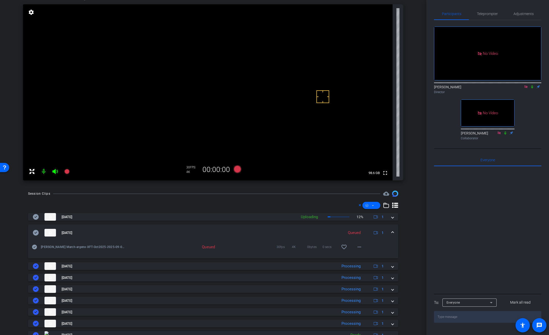
scroll to position [34, 0]
click at [391, 232] on span at bounding box center [392, 233] width 2 height 5
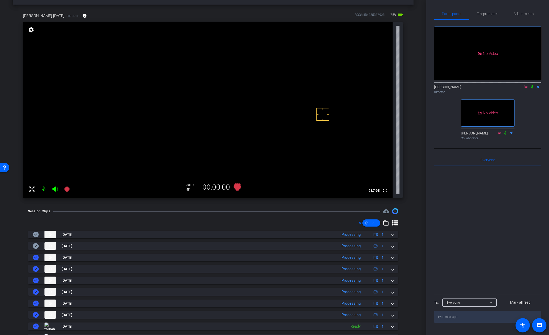
scroll to position [0, 0]
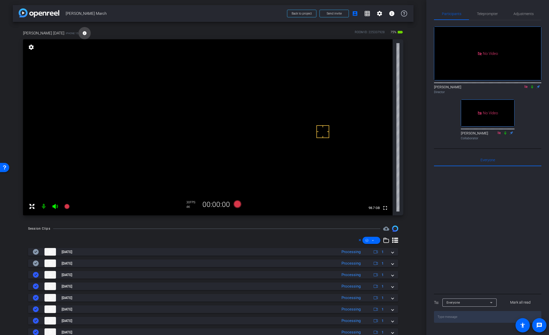
click at [82, 35] on mat-icon "info" at bounding box center [84, 33] width 5 height 5
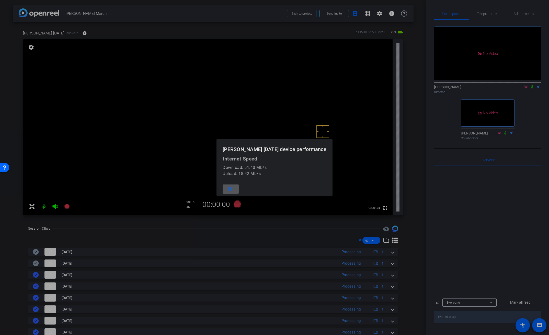
click at [68, 33] on div at bounding box center [274, 167] width 549 height 335
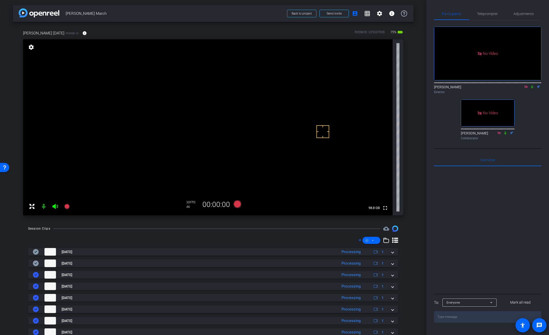
click at [526, 85] on icon at bounding box center [526, 87] width 4 height 4
click at [518, 89] on icon at bounding box center [519, 87] width 4 height 4
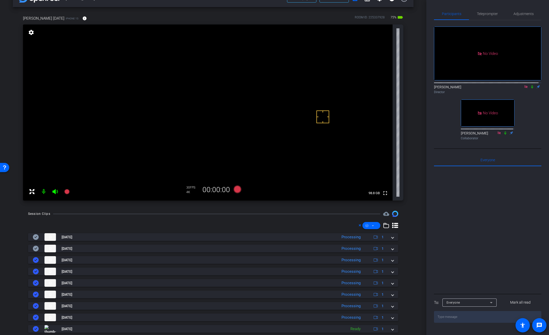
scroll to position [16, 0]
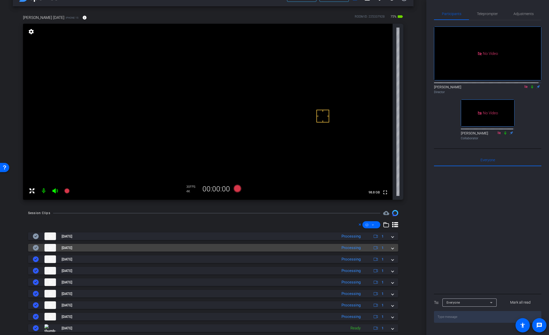
click at [391, 250] on span at bounding box center [392, 247] width 2 height 5
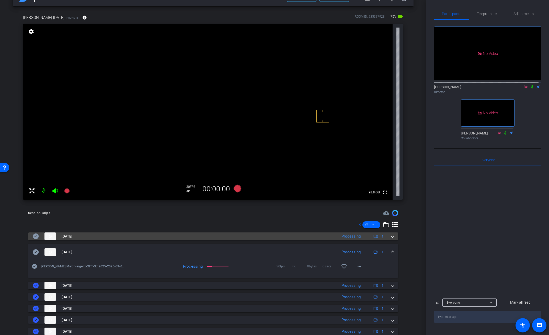
click at [391, 239] on span at bounding box center [392, 236] width 2 height 5
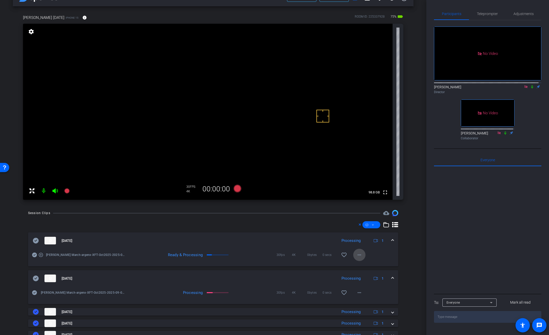
click at [360, 258] on span at bounding box center [359, 255] width 12 height 12
click at [365, 265] on span "Download Original" at bounding box center [369, 266] width 31 height 6
click at [36, 241] on icon at bounding box center [36, 241] width 6 height 6
click at [391, 241] on span at bounding box center [392, 240] width 2 height 5
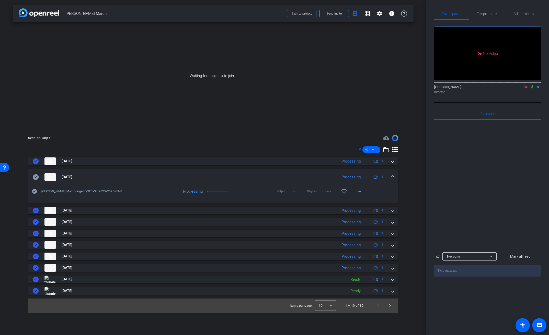
scroll to position [0, 0]
click at [531, 89] on icon at bounding box center [532, 87] width 4 height 4
click at [360, 191] on mat-icon "more_horiz" at bounding box center [359, 191] width 6 height 6
click at [365, 200] on span "Download Original" at bounding box center [372, 202] width 31 height 6
click at [36, 178] on icon at bounding box center [36, 177] width 6 height 6
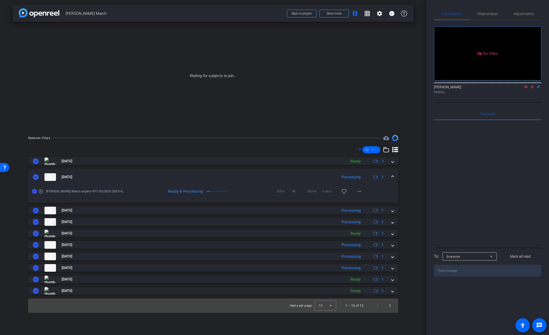
click at [392, 176] on span at bounding box center [392, 176] width 2 height 5
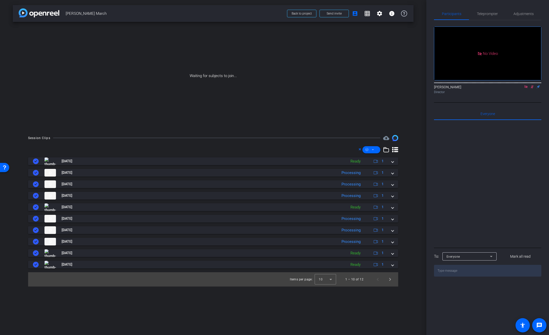
drag, startPoint x: 315, startPoint y: 35, endPoint x: 304, endPoint y: 21, distance: 17.8
click at [314, 35] on div "Waiting for subjects to join..." at bounding box center [213, 76] width 400 height 108
click at [302, 15] on span "Back to project" at bounding box center [301, 14] width 20 height 4
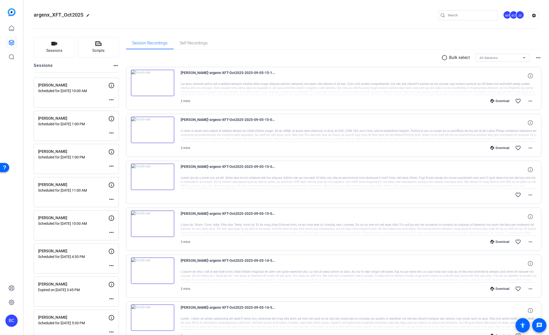
click at [12, 322] on div "BC" at bounding box center [11, 321] width 12 height 12
click at [66, 314] on mat-icon "logout" at bounding box center [68, 314] width 6 height 6
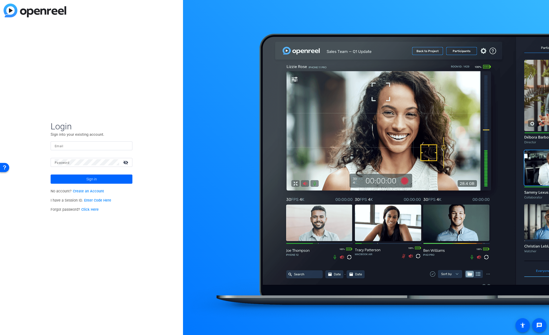
type input "bcurp@broadstreet.com"
